Goal: Contribute content

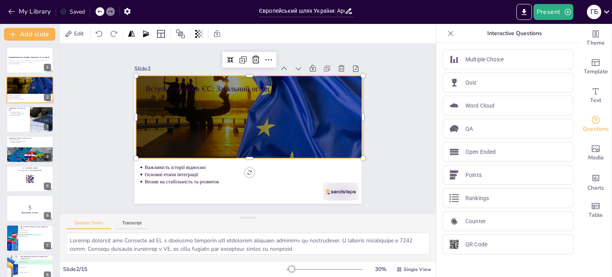
click at [270, 115] on div at bounding box center [252, 93] width 233 height 129
click at [269, 115] on div at bounding box center [252, 93] width 233 height 129
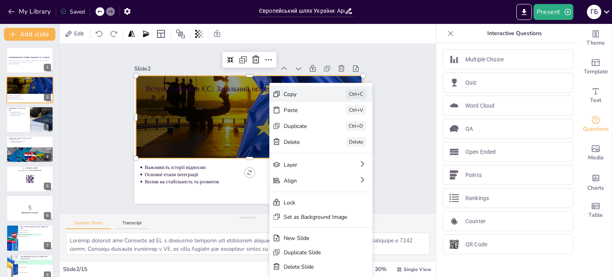
click at [287, 93] on div "Copy" at bounding box center [303, 94] width 40 height 8
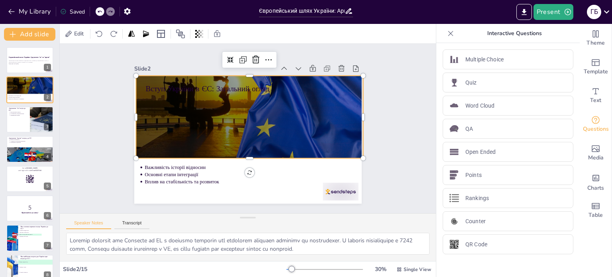
click at [228, 117] on div at bounding box center [252, 93] width 233 height 129
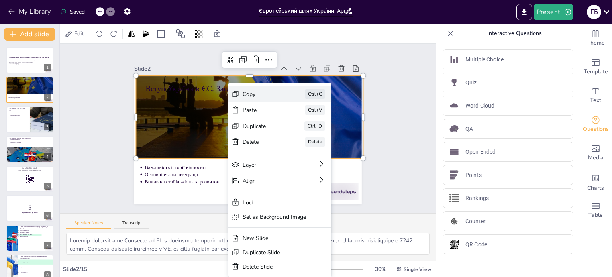
click at [241, 95] on div "Copy Ctrl+C" at bounding box center [279, 94] width 103 height 16
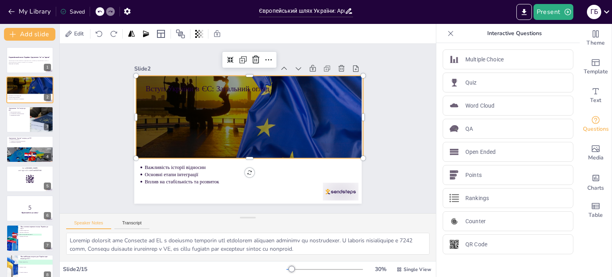
click at [253, 117] on div at bounding box center [252, 93] width 233 height 129
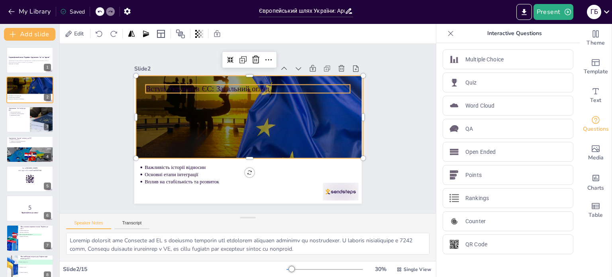
click at [250, 81] on div "Вступ України в ЄС: Загальний огляд Важливість історії відносин Основні етапи і…" at bounding box center [247, 140] width 227 height 128
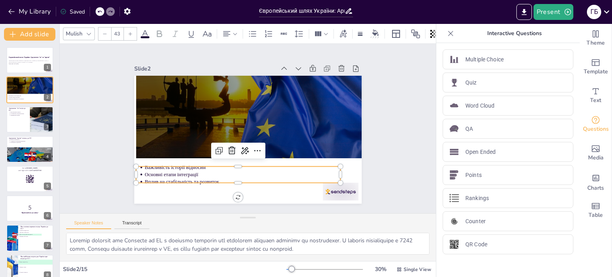
click at [199, 171] on p "Основні етапи інтеграції" at bounding box center [243, 174] width 196 height 7
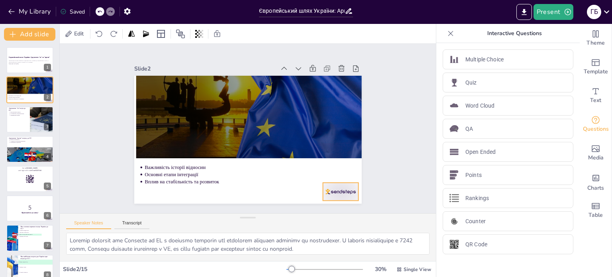
click at [333, 192] on div at bounding box center [340, 191] width 35 height 18
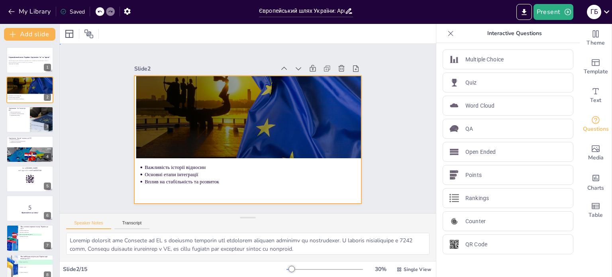
click at [157, 160] on div at bounding box center [247, 140] width 227 height 128
click at [205, 184] on div at bounding box center [247, 140] width 227 height 128
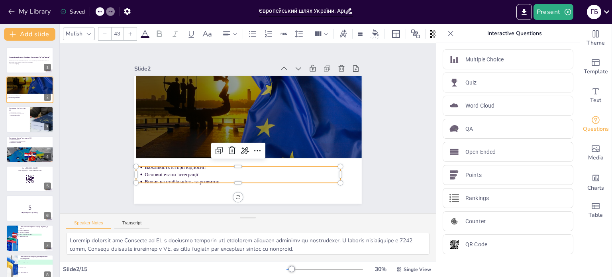
click at [209, 172] on p "Основні етапи інтеграції" at bounding box center [243, 174] width 196 height 7
click at [192, 171] on p "Основні етапи інтеграції" at bounding box center [243, 174] width 196 height 7
click at [208, 178] on p "Вплив на стабільність та розвиток" at bounding box center [243, 181] width 196 height 7
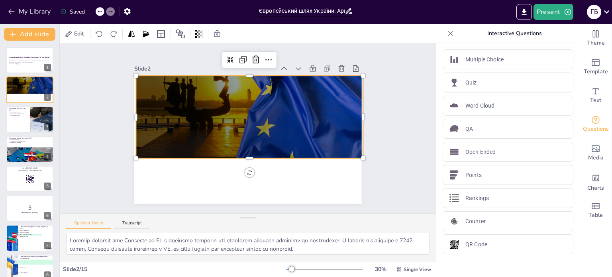
click at [253, 127] on div at bounding box center [252, 93] width 233 height 129
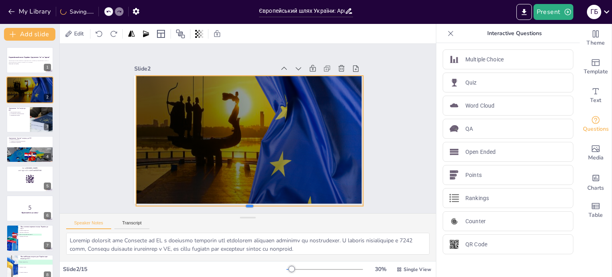
drag, startPoint x: 242, startPoint y: 156, endPoint x: 241, endPoint y: 203, distance: 47.8
click at [241, 206] on div at bounding box center [249, 209] width 227 height 6
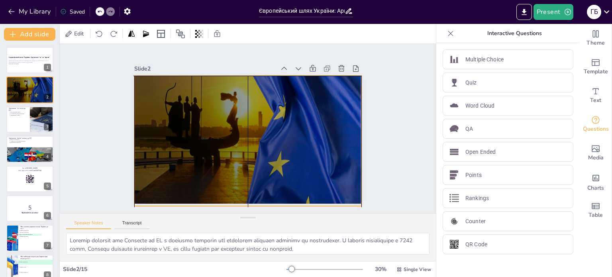
click at [263, 137] on div at bounding box center [263, 117] width 259 height 177
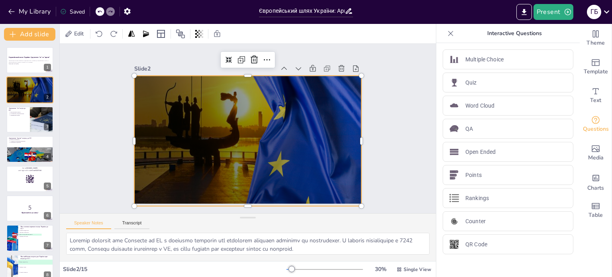
click at [254, 139] on div at bounding box center [263, 117] width 259 height 177
click at [393, 142] on div "Slide 1 Європейський шлях України: Аргументи "за" та "проти" Презентація розгля…" at bounding box center [248, 128] width 376 height 169
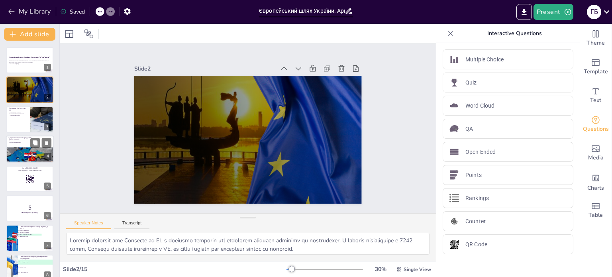
click at [12, 154] on div at bounding box center [30, 160] width 48 height 27
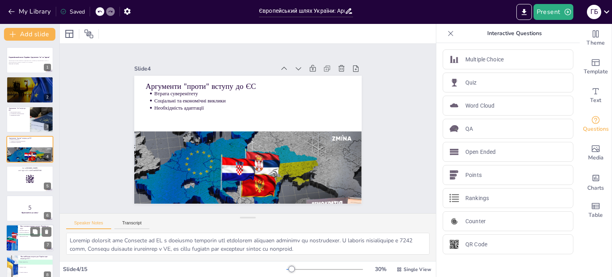
click at [29, 235] on li "C Доступ до європейських ринків" at bounding box center [30, 235] width 24 height 2
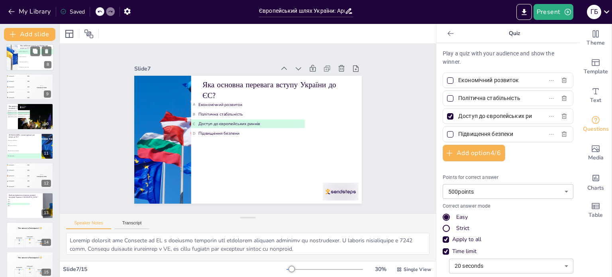
scroll to position [212, 0]
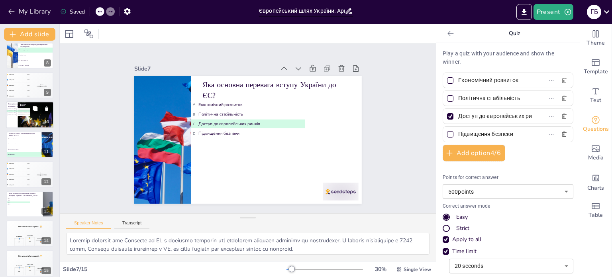
click at [29, 105] on p "Яка країна першою підписала угоду про асоціацію з Україною?" at bounding box center [23, 105] width 31 height 4
type input "Польща"
type input "Литва"
type input "Німеччина"
type input "Франція"
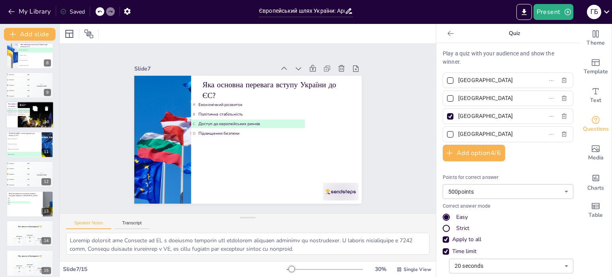
scroll to position [168, 0]
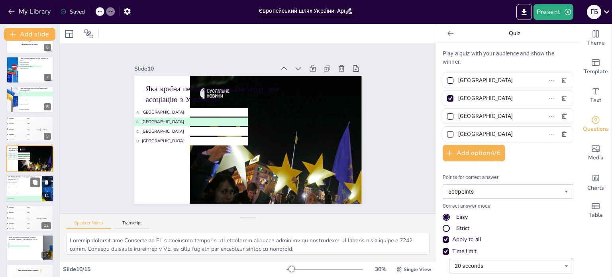
click at [29, 184] on li "A Політична стабільність" at bounding box center [24, 182] width 36 height 5
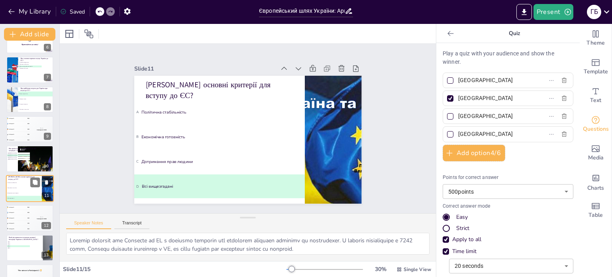
type input "Політична стабільність"
type input "Економічна готовність"
type input "Дотримання прав людини"
type input "Всі вищезгадані"
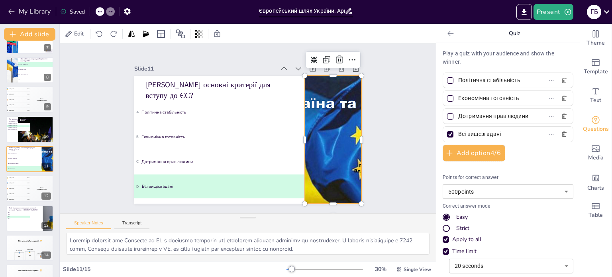
click at [301, 117] on div at bounding box center [333, 140] width 170 height 128
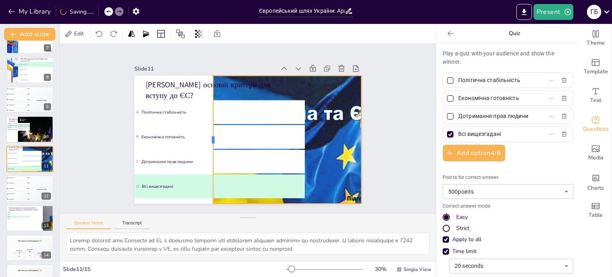
drag, startPoint x: 298, startPoint y: 135, endPoint x: 206, endPoint y: 137, distance: 92.0
click at [207, 137] on div at bounding box center [210, 140] width 6 height 128
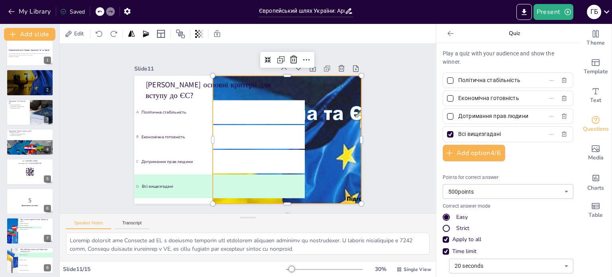
scroll to position [0, 0]
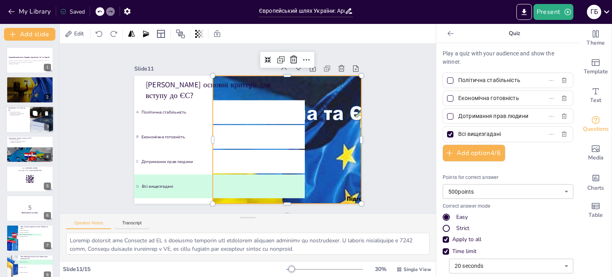
click at [30, 113] on div at bounding box center [40, 113] width 21 height 10
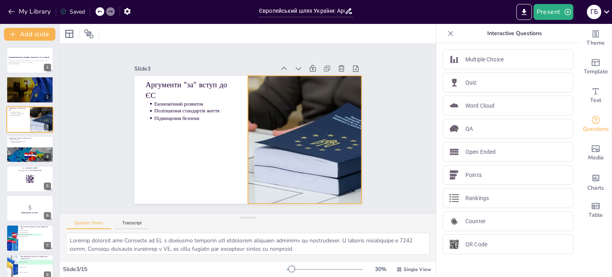
click at [296, 145] on div at bounding box center [304, 140] width 228 height 128
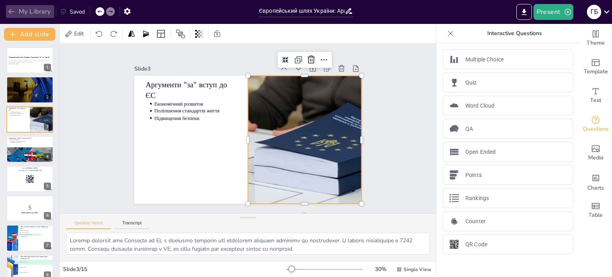
click at [44, 12] on button "My Library" at bounding box center [30, 11] width 48 height 13
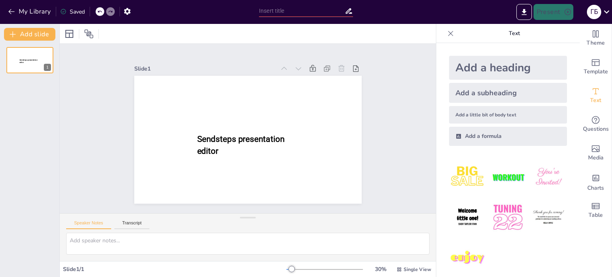
type input "Судова практика ЄС: Преюдиційні запити та їх вплив на національне право"
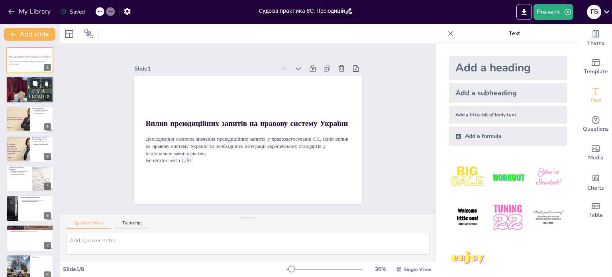
click at [15, 83] on p "Зменшує ризик повторного розгляду." at bounding box center [30, 83] width 41 height 2
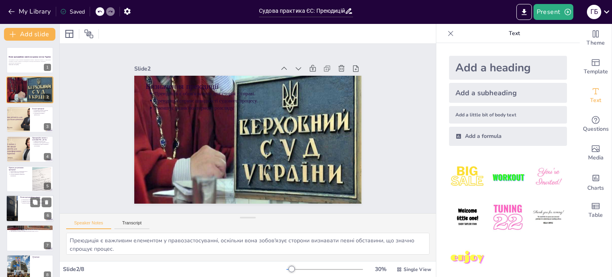
click at [20, 205] on div at bounding box center [30, 208] width 48 height 27
type textarea "Обов'язковість рішень Суду справедливості ЄС є важливою для забезпечення правов…"
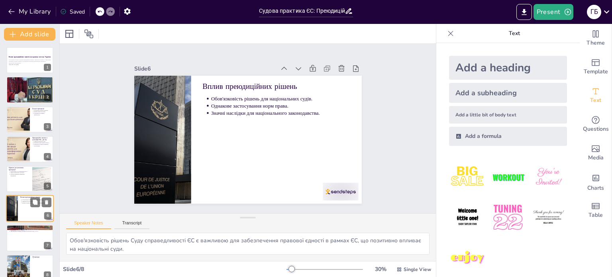
scroll to position [10, 0]
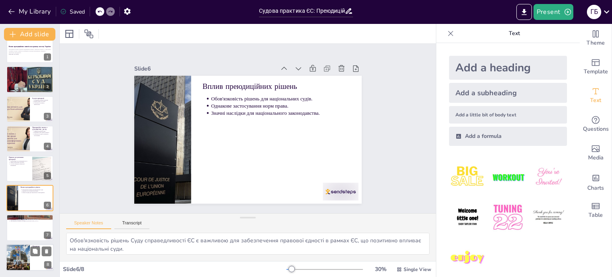
click at [22, 251] on div at bounding box center [18, 257] width 41 height 27
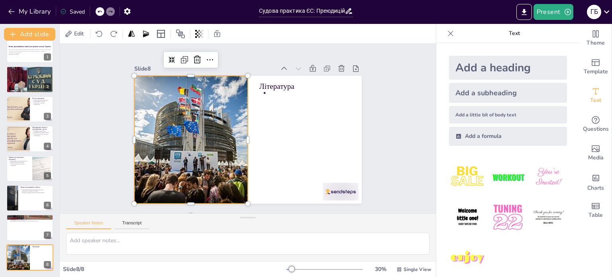
click at [151, 147] on div at bounding box center [191, 140] width 192 height 128
click at [210, 153] on div at bounding box center [191, 140] width 192 height 128
click at [133, 76] on div at bounding box center [191, 140] width 192 height 128
click at [112, 94] on div "Slide 1 Вплив преюдиційних запитів на правову систему України Дослідження охопл…" at bounding box center [248, 128] width 272 height 150
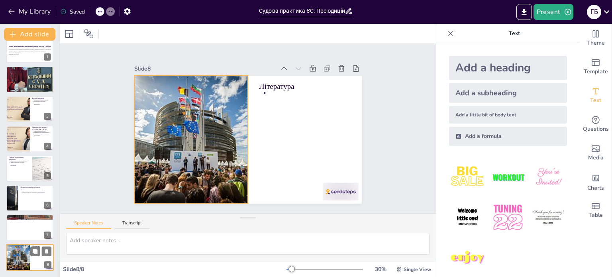
click at [14, 262] on div at bounding box center [18, 257] width 41 height 27
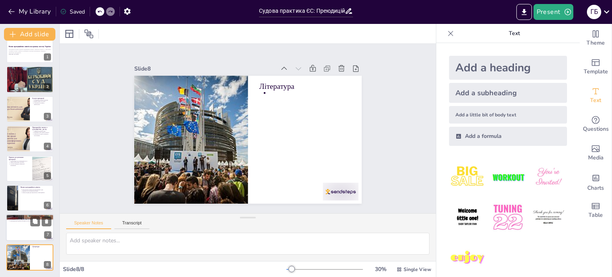
click at [19, 225] on div at bounding box center [30, 227] width 48 height 27
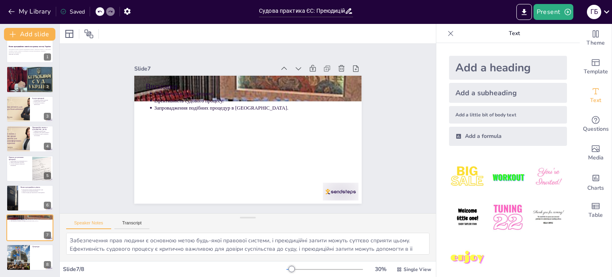
click at [297, 70] on div at bounding box center [318, 68] width 86 height 11
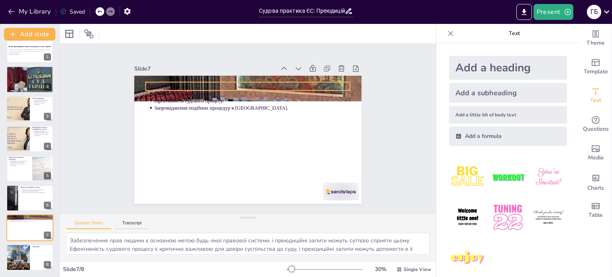
click at [293, 84] on p "Висновки" at bounding box center [247, 86] width 205 height 11
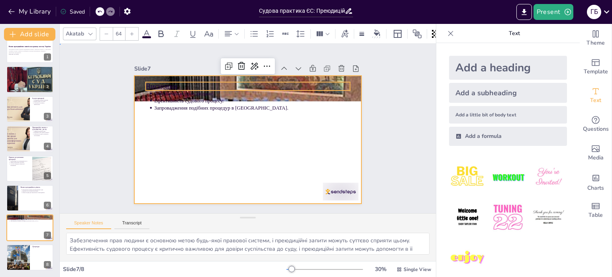
click at [334, 133] on div at bounding box center [247, 140] width 227 height 128
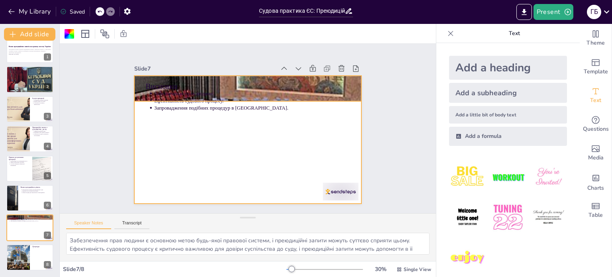
click at [347, 76] on div at bounding box center [247, 89] width 227 height 142
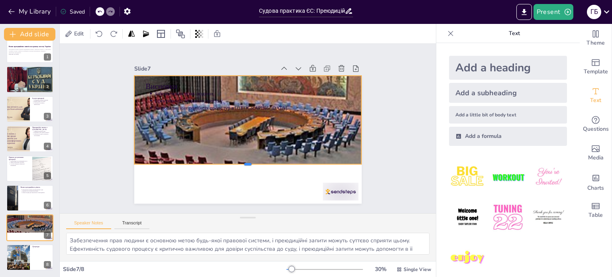
drag, startPoint x: 245, startPoint y: 100, endPoint x: 249, endPoint y: 162, distance: 63.0
click at [249, 164] on div at bounding box center [247, 167] width 227 height 6
click at [33, 225] on button at bounding box center [35, 222] width 10 height 10
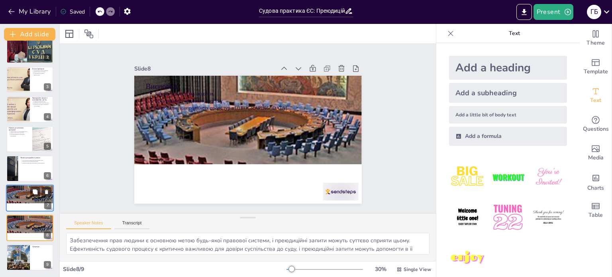
click at [28, 193] on div at bounding box center [30, 187] width 49 height 31
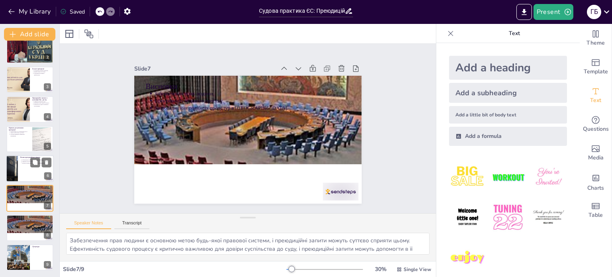
click at [24, 171] on div at bounding box center [30, 168] width 48 height 27
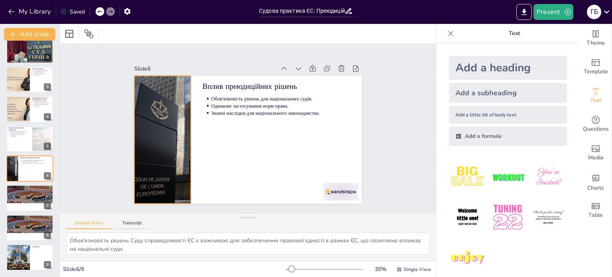
click at [142, 149] on div at bounding box center [162, 140] width 127 height 128
click at [169, 152] on div at bounding box center [162, 140] width 127 height 128
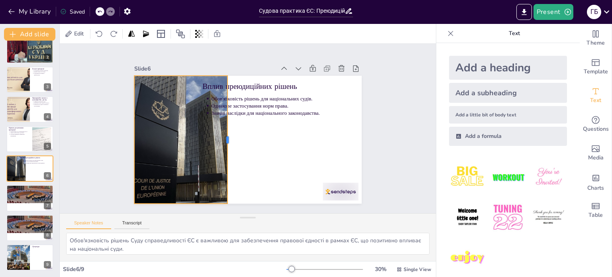
drag, startPoint x: 186, startPoint y: 135, endPoint x: 222, endPoint y: 136, distance: 36.7
click at [227, 136] on div at bounding box center [230, 140] width 6 height 128
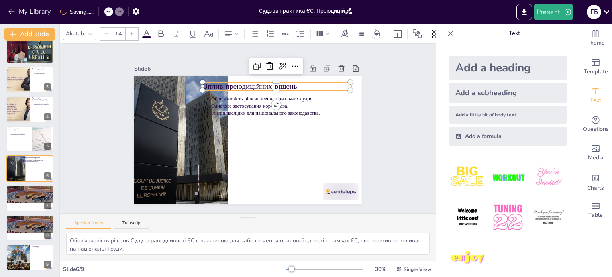
click at [239, 84] on p "Вплив преюдиційних рішень" at bounding box center [276, 86] width 148 height 11
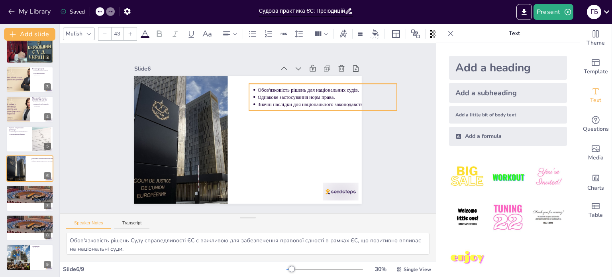
drag, startPoint x: 196, startPoint y: 104, endPoint x: 244, endPoint y: 96, distance: 48.6
click at [244, 76] on div "Обов'язковість рішень для національних судів. Однакове застосування норм права.…" at bounding box center [247, 76] width 227 height 0
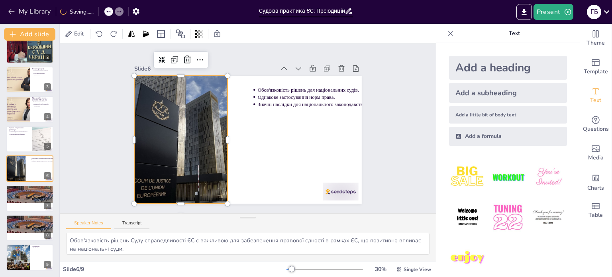
click at [156, 129] on div at bounding box center [163, 140] width 129 height 129
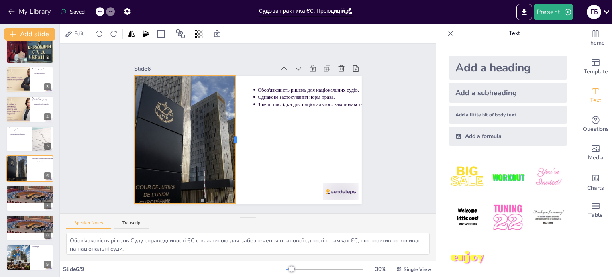
drag, startPoint x: 222, startPoint y: 135, endPoint x: 230, endPoint y: 113, distance: 24.1
click at [235, 113] on div at bounding box center [238, 140] width 6 height 128
click at [91, 137] on div "Slide 1 Вплив преюдиційних запитів на правову систему України Дослідження охопл…" at bounding box center [248, 128] width 376 height 169
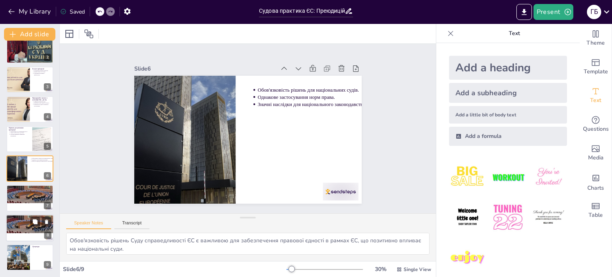
click at [19, 218] on ul "Забезпечення прав людини. Ефективність судового процесу. Запровадження подібних…" at bounding box center [29, 219] width 43 height 4
type textarea "Забезпечення прав людини є основною метою будь-якої правової системи, і преюдиц…"
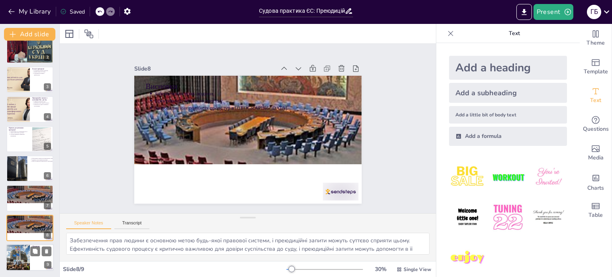
click at [13, 261] on div at bounding box center [18, 257] width 41 height 27
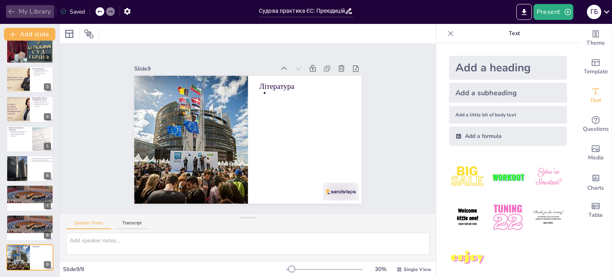
click at [15, 10] on icon "button" at bounding box center [12, 12] width 8 height 8
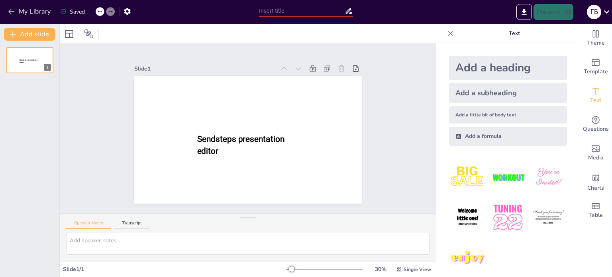
type input "Судова практика ЄС: Преюдиційні запити та їх вплив на національне право"
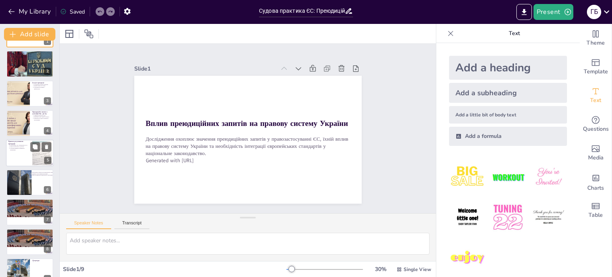
scroll to position [40, 0]
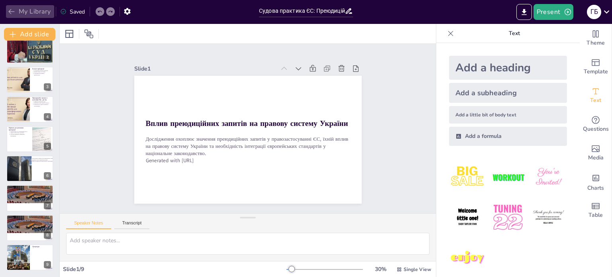
click at [11, 9] on icon "button" at bounding box center [11, 11] width 6 height 5
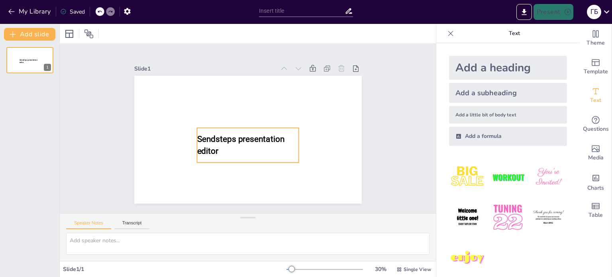
type input "New Sendsteps"
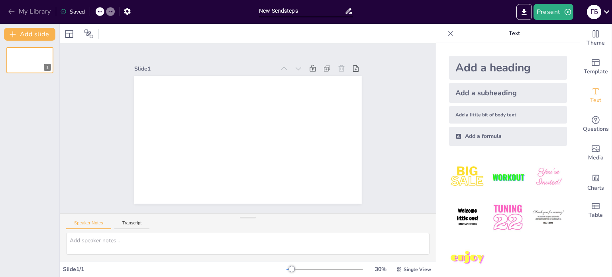
click at [10, 11] on icon "button" at bounding box center [11, 11] width 6 height 5
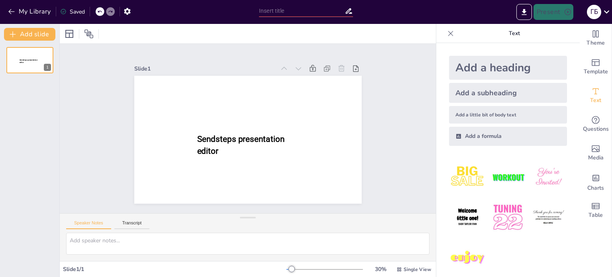
type input "Судова практика ЄС: Преюдиційні запити та їх вплив на національне право"
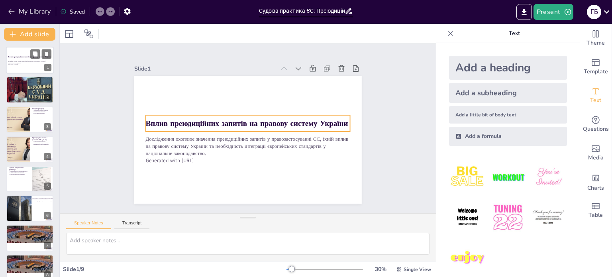
click at [25, 55] on div "Вплив преюдиційних запитів на правову систему України" at bounding box center [29, 57] width 43 height 4
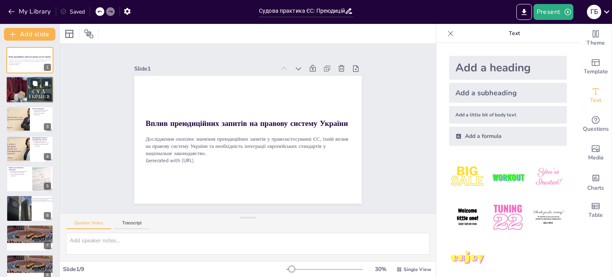
click at [29, 93] on div at bounding box center [30, 90] width 48 height 32
type textarea "Преюдиція є важливим елементом у правозастосуванні, оскільки вона зобов'язує ст…"
